Goal: Navigation & Orientation: Find specific page/section

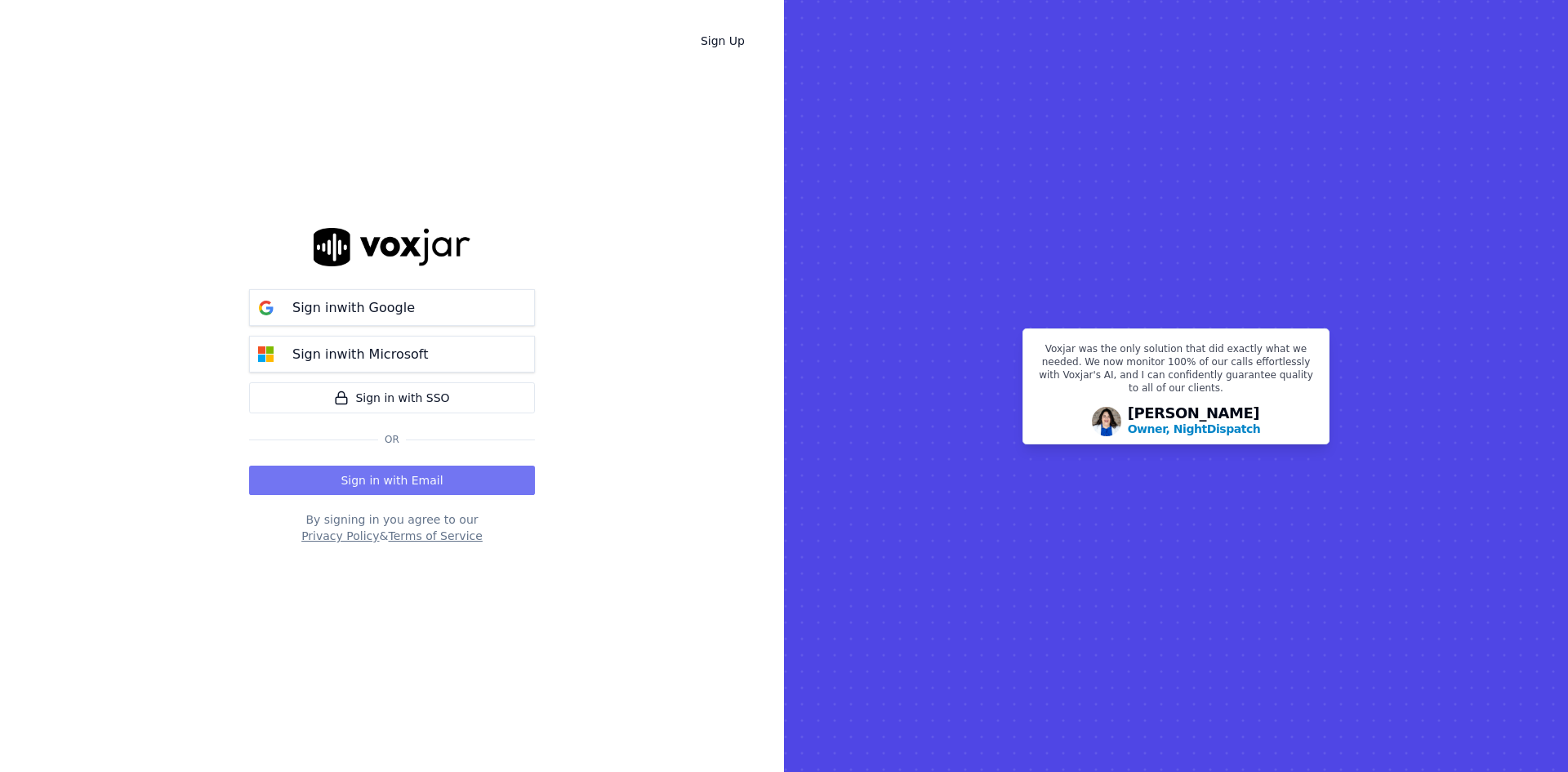
click at [421, 480] on button "Sign in with Email" at bounding box center [392, 480] width 286 height 29
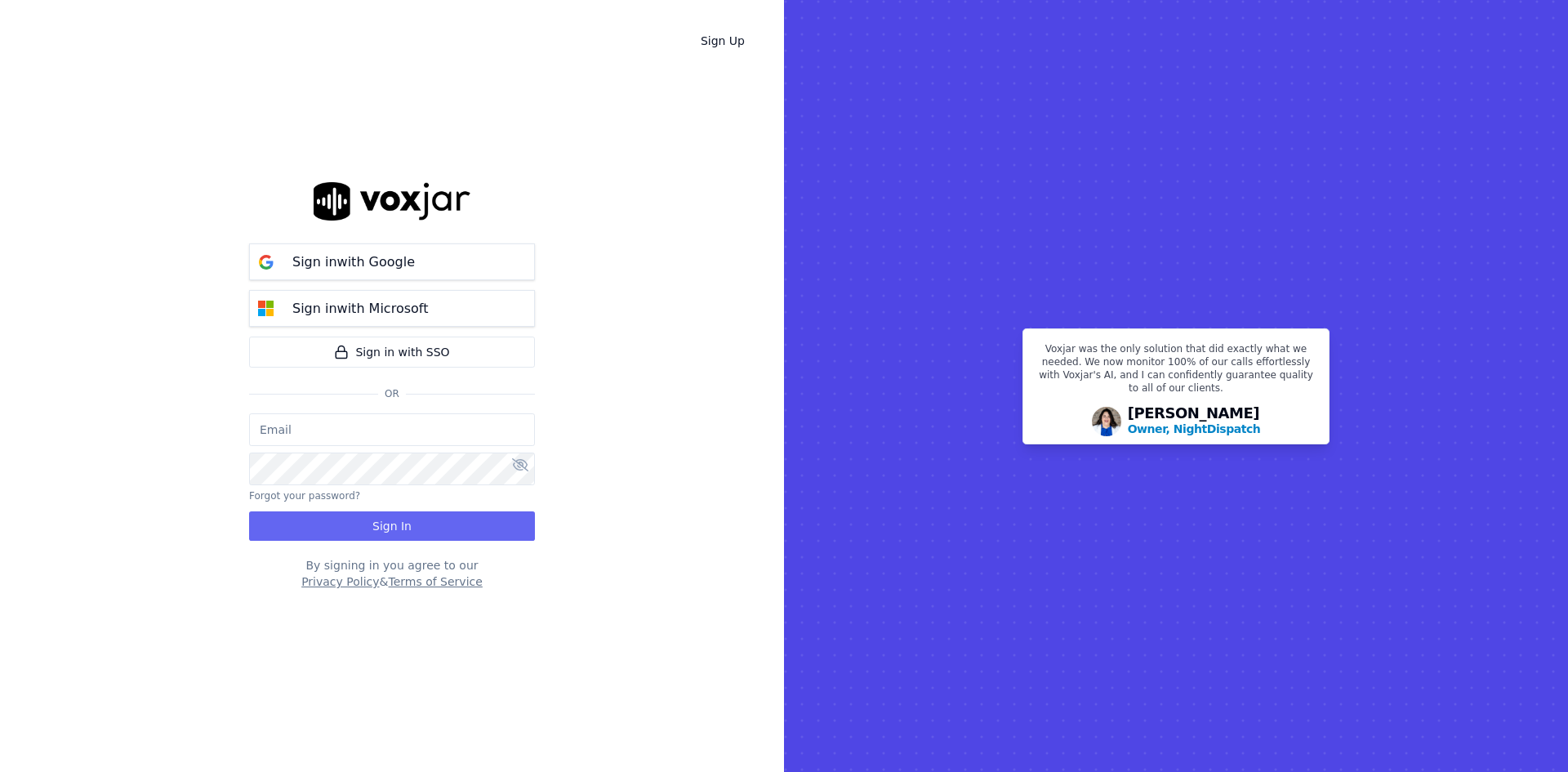
click at [293, 433] on input "email" at bounding box center [392, 429] width 286 height 33
click at [292, 418] on input "email" at bounding box center [392, 429] width 286 height 33
type input "d"
click at [312, 432] on input "email" at bounding box center [392, 429] width 286 height 33
paste input "Dphillips@callsourceauto.com"
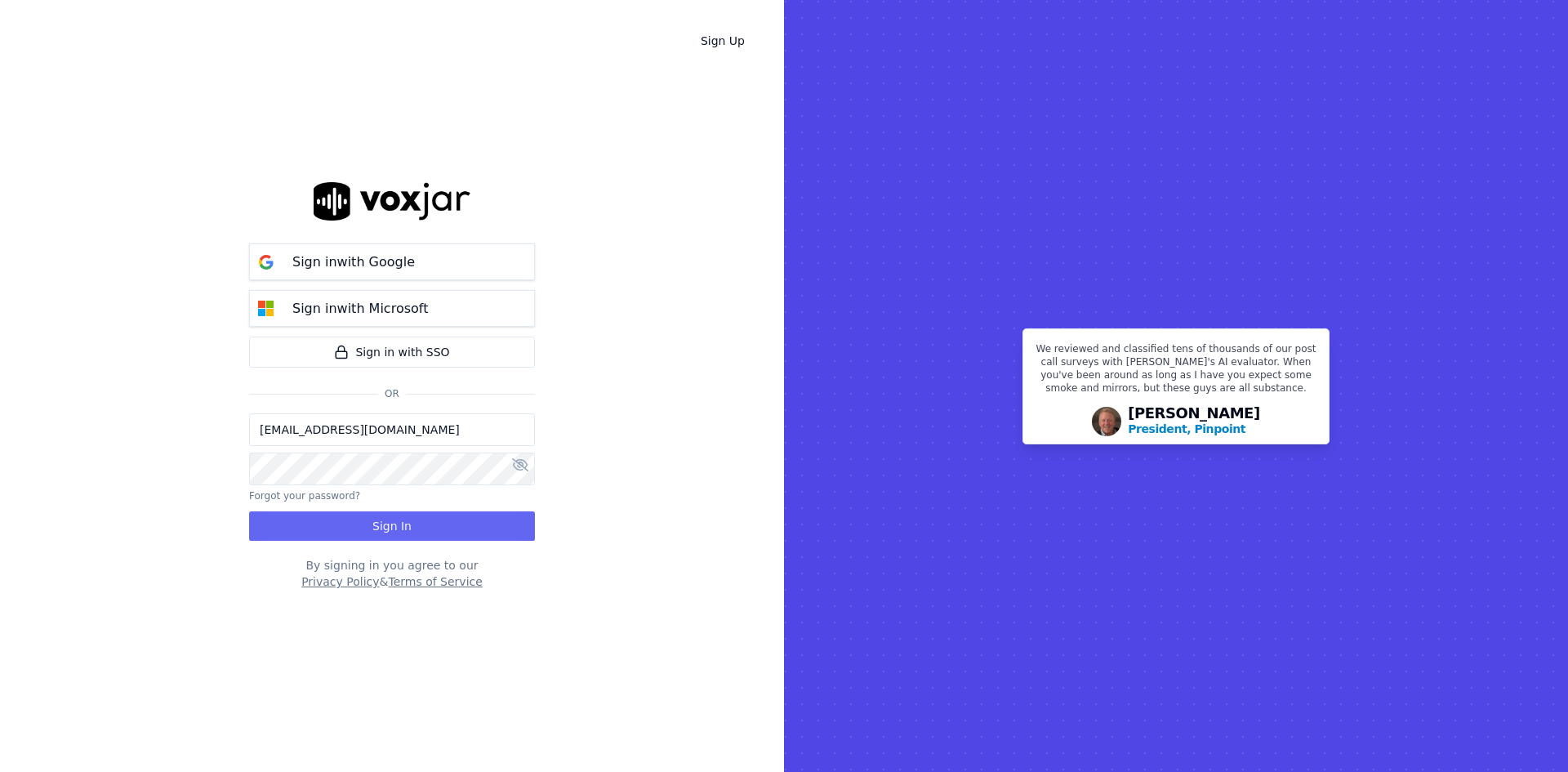
type input "Dphillips@callsourceauto.com"
click at [407, 526] on button "Sign In" at bounding box center [392, 526] width 286 height 29
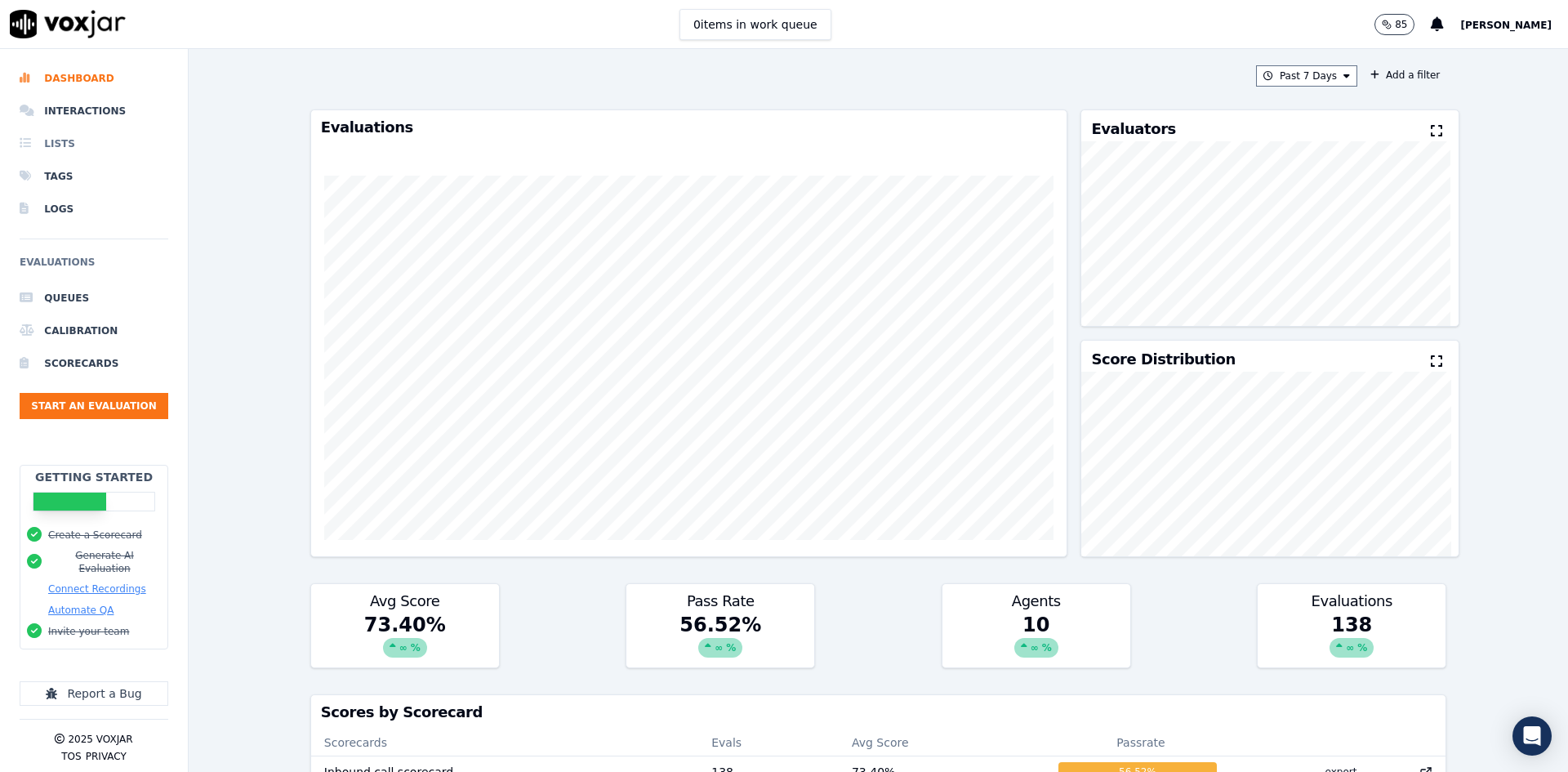
click at [62, 144] on li "Lists" at bounding box center [93, 144] width 149 height 33
